Goal: Information Seeking & Learning: Compare options

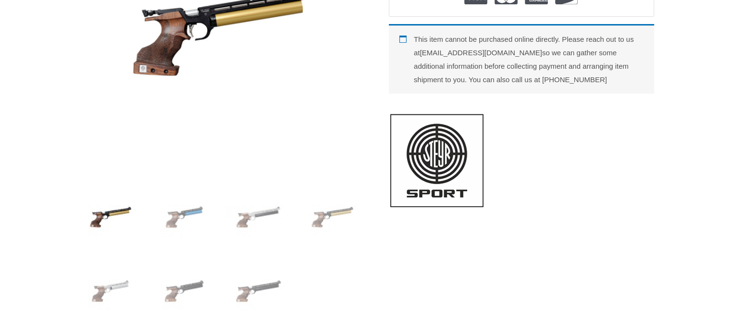
scroll to position [292, 0]
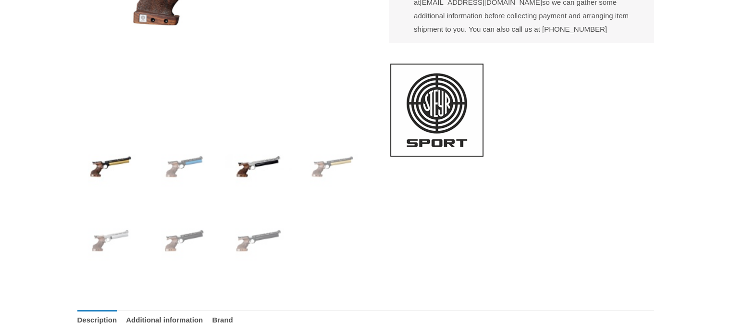
click at [274, 166] on img at bounding box center [258, 166] width 67 height 67
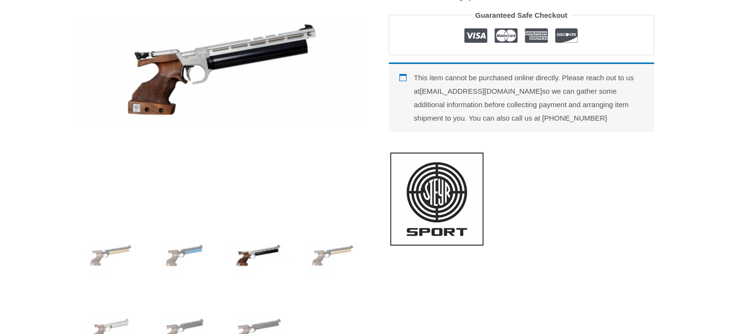
scroll to position [228, 0]
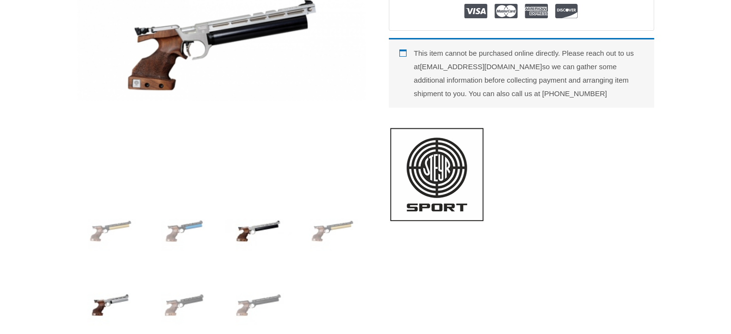
click at [127, 295] on img at bounding box center [110, 304] width 67 height 67
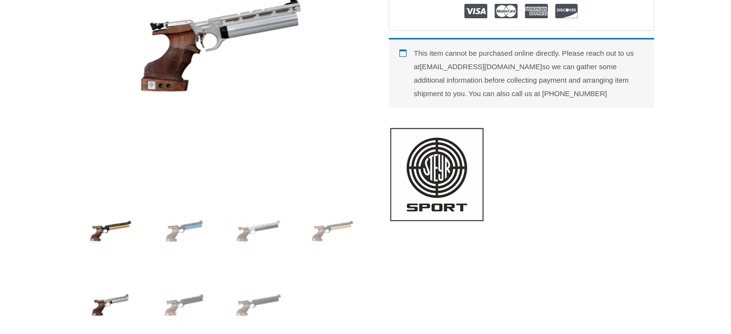
click at [121, 221] on img at bounding box center [110, 230] width 67 height 67
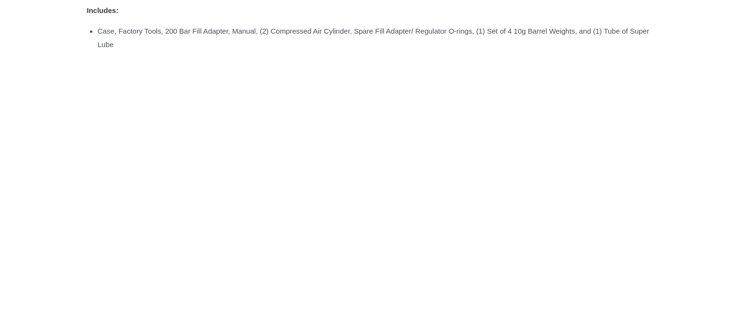
scroll to position [1104, 0]
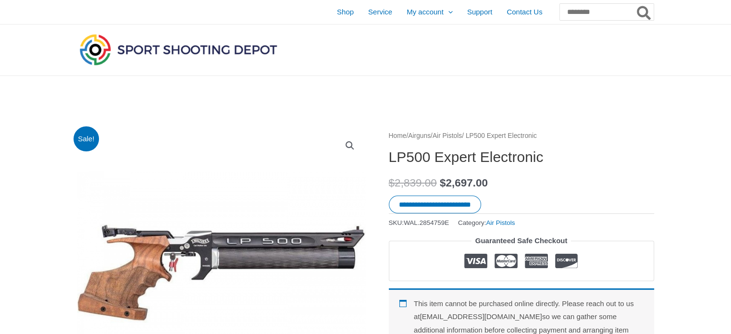
click at [346, 142] on link "View full-screen image gallery" at bounding box center [349, 145] width 17 height 17
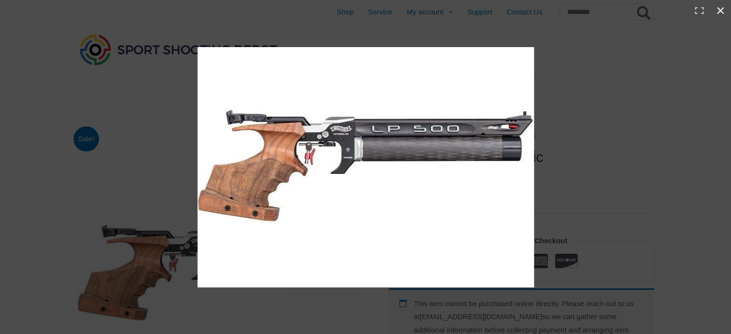
click at [722, 9] on button "Close (Esc)" at bounding box center [720, 10] width 21 height 21
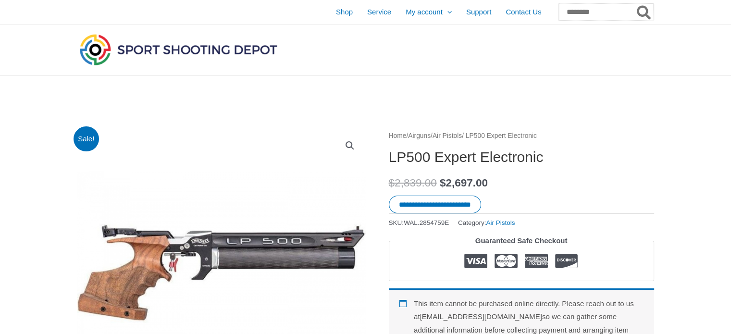
click at [593, 9] on input "Search for:" at bounding box center [606, 11] width 95 height 17
type input "*****"
click at [635, 3] on button "Search" at bounding box center [644, 11] width 19 height 17
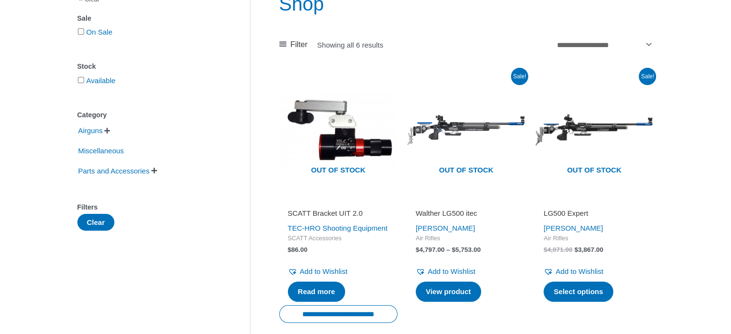
scroll to position [135, 0]
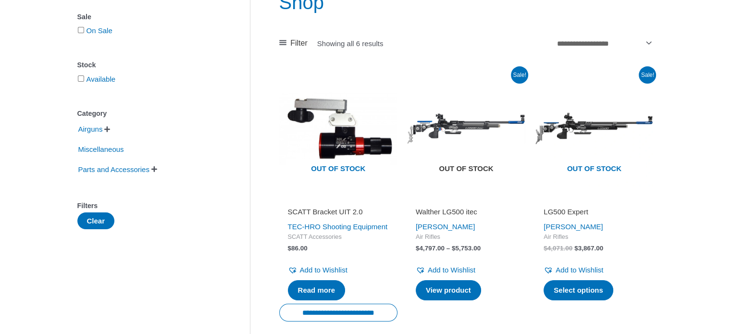
click at [457, 125] on img at bounding box center [466, 128] width 118 height 118
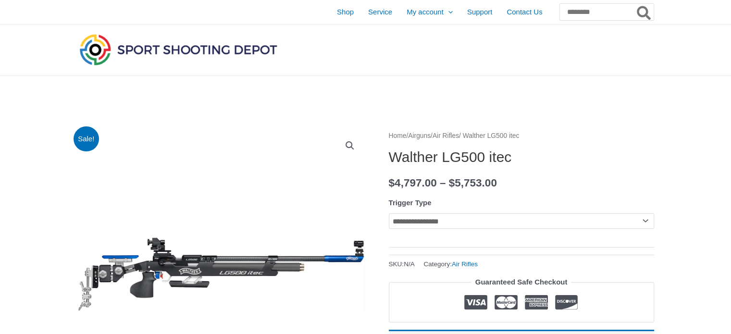
click at [347, 145] on link "View full-screen image gallery" at bounding box center [349, 145] width 17 height 17
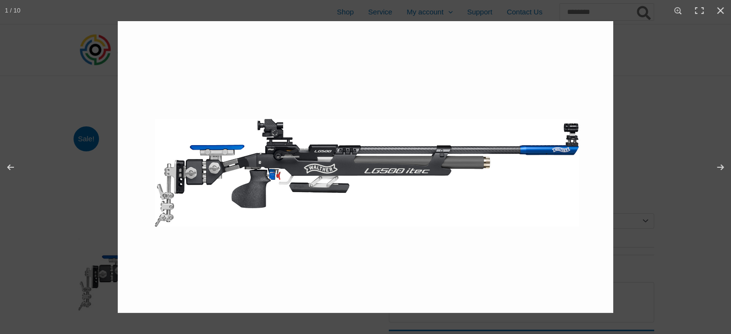
click at [306, 172] on img at bounding box center [365, 167] width 495 height 292
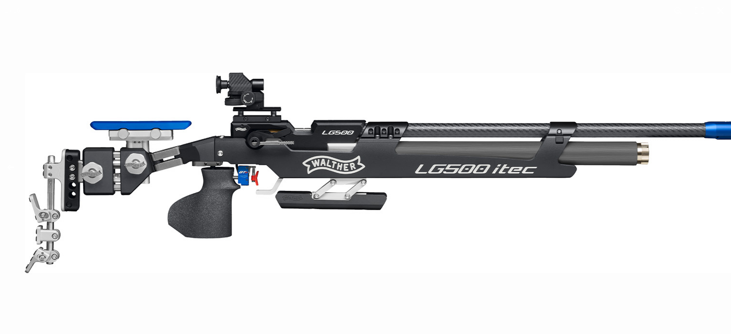
click at [494, 169] on img at bounding box center [417, 161] width 922 height 543
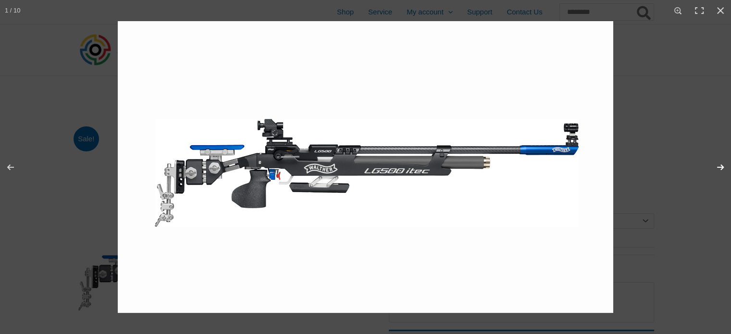
click at [723, 165] on button "Next (arrow right)" at bounding box center [714, 167] width 34 height 48
click at [718, 167] on button "Next (arrow right)" at bounding box center [714, 167] width 34 height 48
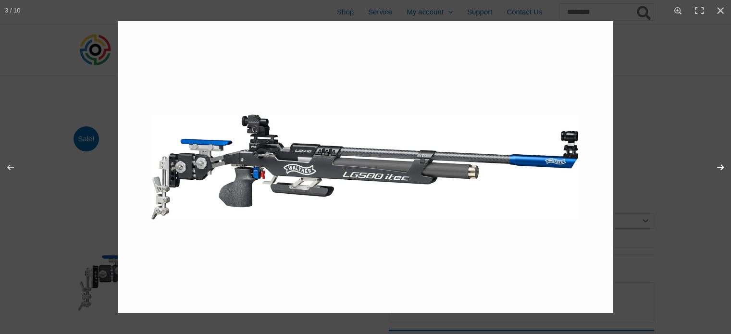
click at [718, 167] on button "Next (arrow right)" at bounding box center [714, 167] width 34 height 48
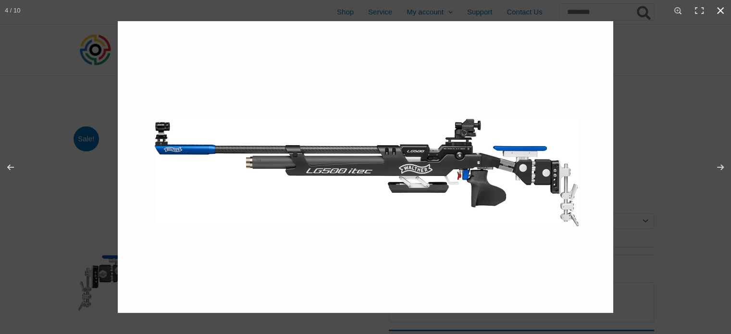
click at [719, 9] on button "Close (Esc)" at bounding box center [720, 10] width 21 height 21
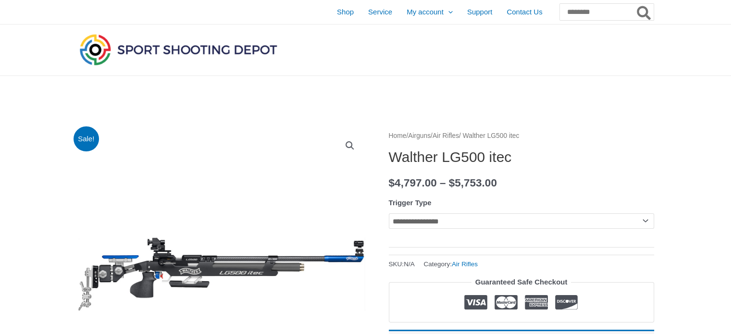
click at [348, 144] on link "View full-screen image gallery" at bounding box center [349, 145] width 17 height 17
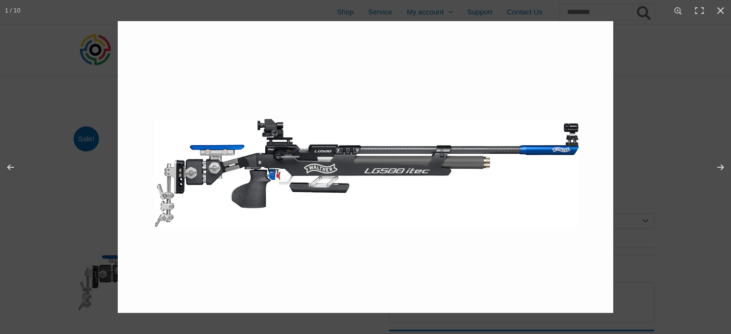
click at [367, 178] on img at bounding box center [365, 167] width 495 height 292
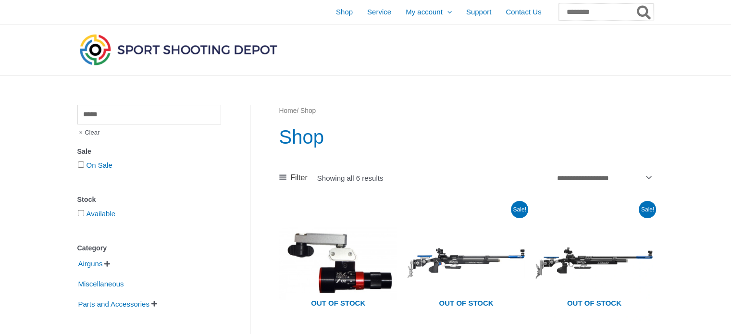
click at [581, 11] on input "Search for:" at bounding box center [606, 11] width 95 height 17
type input "*****"
click at [635, 3] on button "Search" at bounding box center [644, 11] width 19 height 17
